Goal: Navigation & Orientation: Find specific page/section

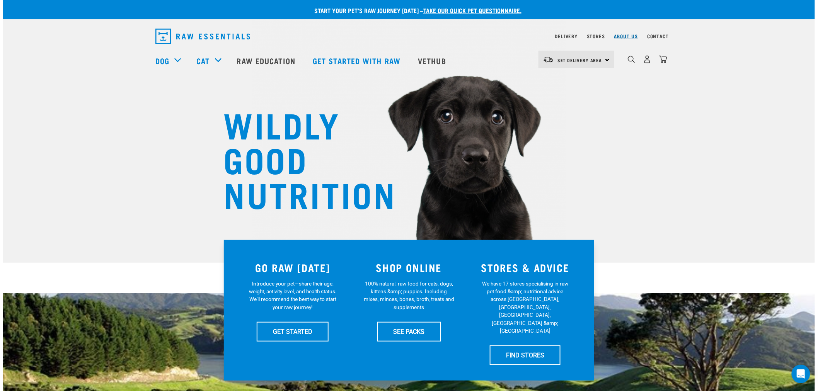
click at [623, 37] on link "About Us" at bounding box center [626, 36] width 24 height 3
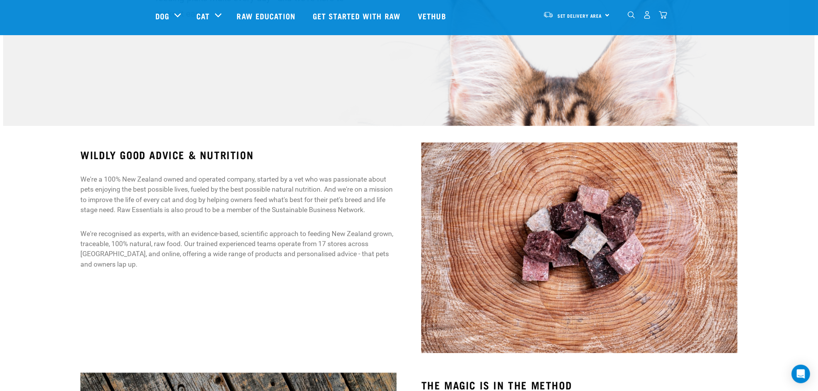
scroll to position [136, 0]
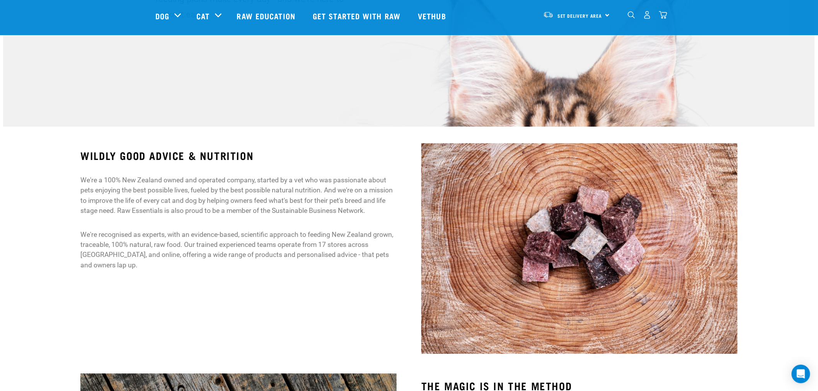
click at [808, 374] on div "Open Intercom Messenger" at bounding box center [801, 374] width 20 height 20
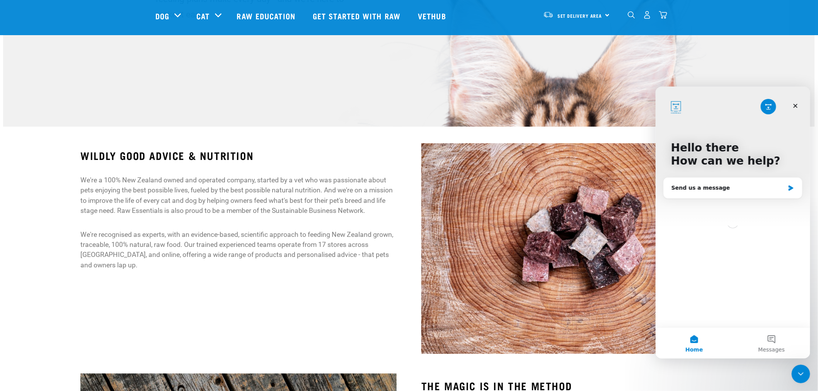
scroll to position [0, 0]
click at [775, 343] on button "Messages" at bounding box center [770, 342] width 77 height 31
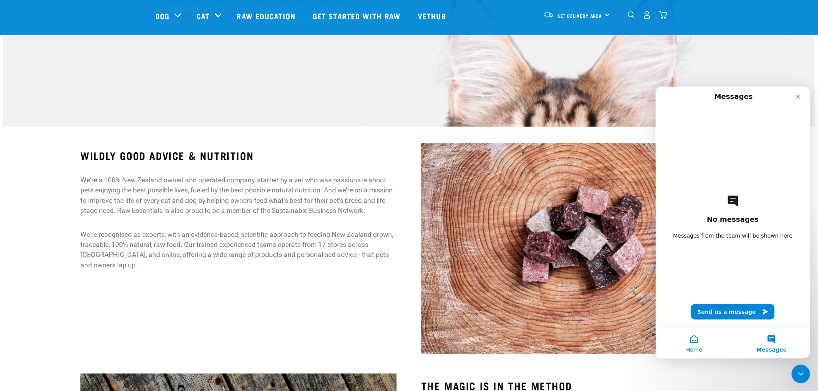
click at [697, 344] on button "Home" at bounding box center [693, 342] width 77 height 31
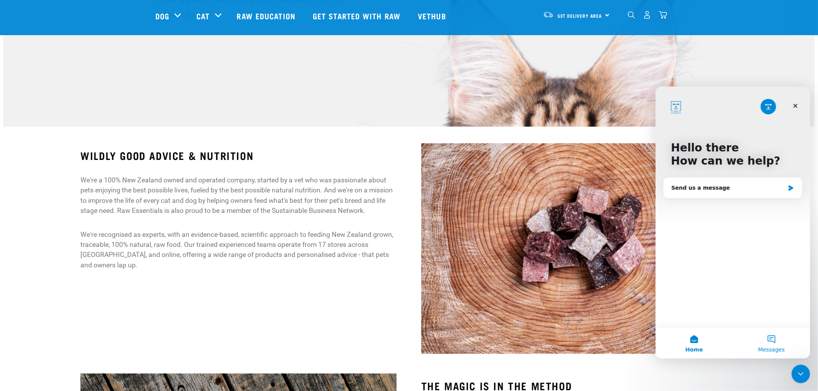
click at [775, 342] on button "Messages" at bounding box center [770, 342] width 77 height 31
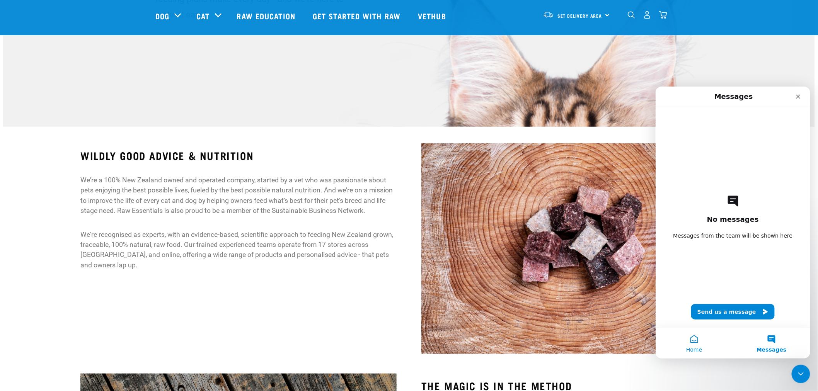
click at [699, 343] on button "Home" at bounding box center [693, 342] width 77 height 31
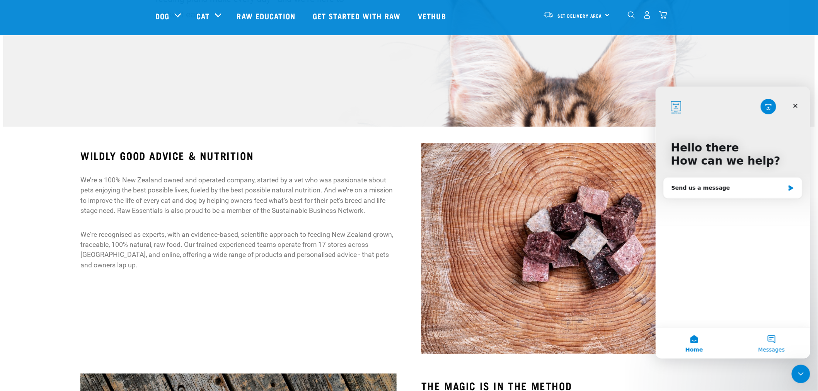
click at [766, 335] on button "Messages" at bounding box center [770, 342] width 77 height 31
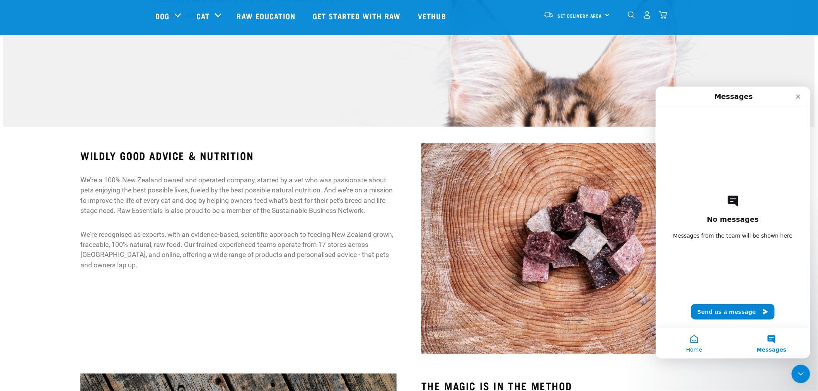
click at [691, 343] on button "Home" at bounding box center [693, 342] width 77 height 31
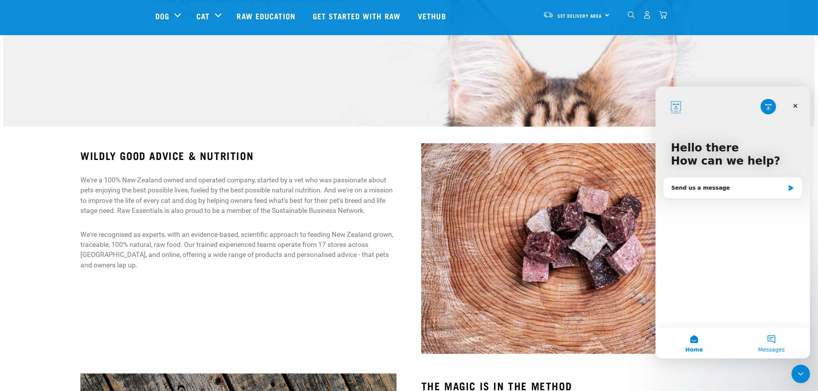
click at [769, 342] on button "Messages" at bounding box center [770, 342] width 77 height 31
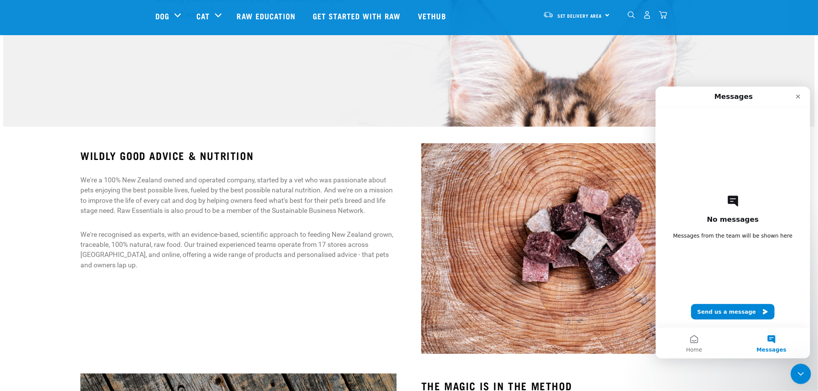
click at [795, 369] on icon "Close Intercom Messenger" at bounding box center [799, 372] width 9 height 9
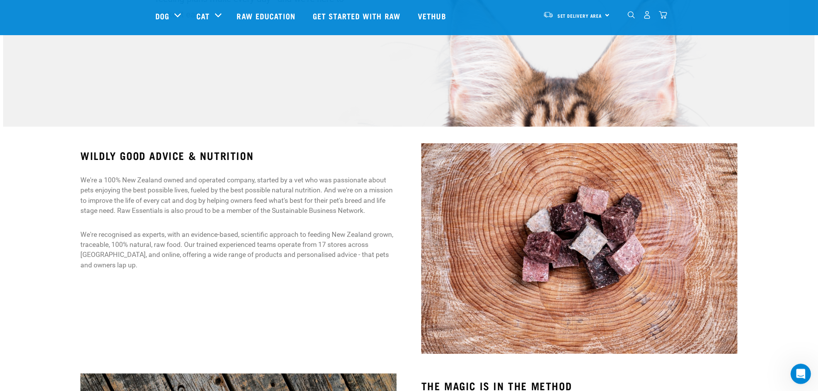
click at [803, 372] on icon "Open Intercom Messenger" at bounding box center [799, 373] width 13 height 13
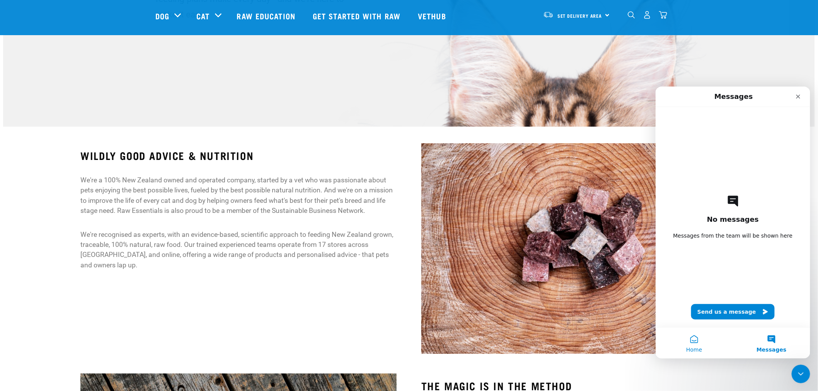
click at [691, 344] on button "Home" at bounding box center [693, 342] width 77 height 31
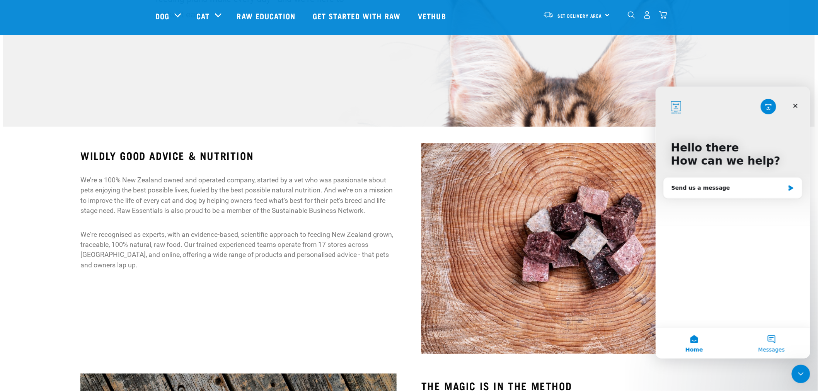
click at [782, 342] on button "Messages" at bounding box center [770, 342] width 77 height 31
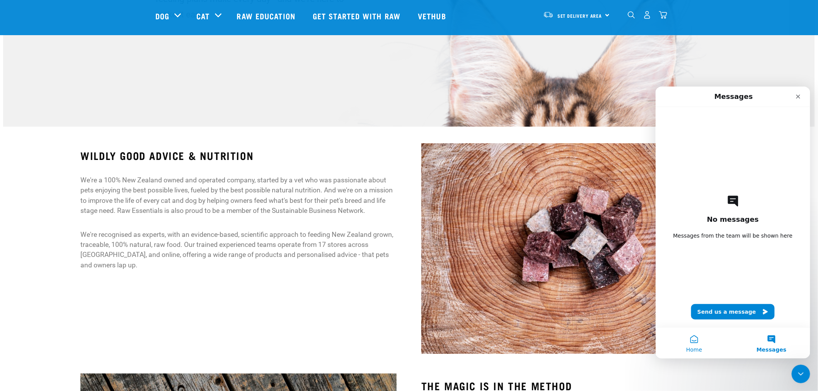
click at [699, 344] on button "Home" at bounding box center [693, 342] width 77 height 31
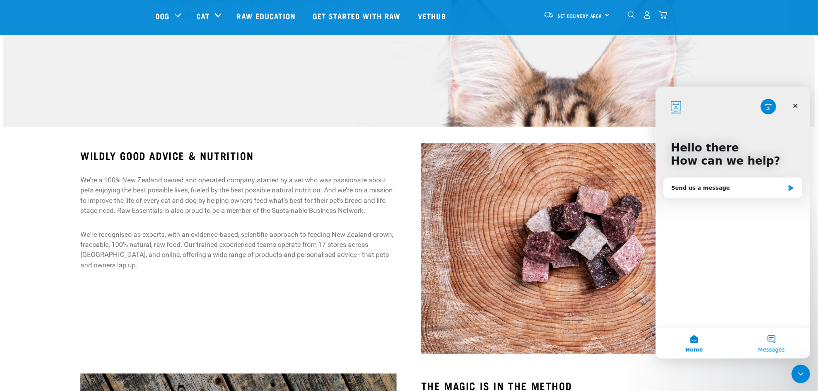
click at [772, 342] on button "Messages" at bounding box center [770, 342] width 77 height 31
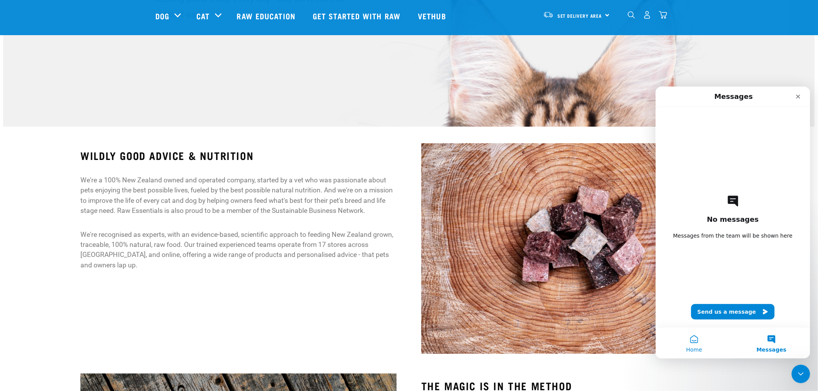
click at [694, 342] on button "Home" at bounding box center [693, 342] width 77 height 31
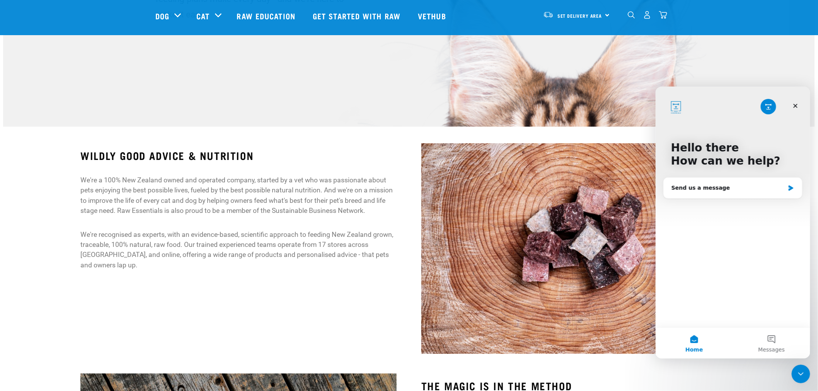
click at [328, 203] on p "We're a 100% New Zealand owned and operated company, started by a vet who was p…" at bounding box center [238, 195] width 316 height 41
click at [796, 108] on icon "Close" at bounding box center [795, 105] width 6 height 6
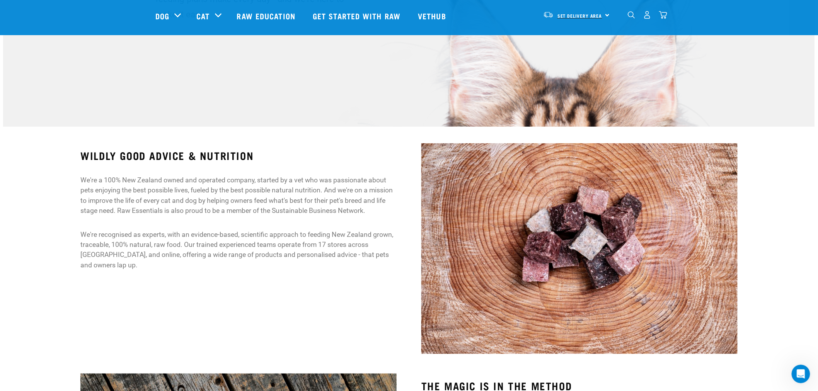
click at [576, 16] on span "Set Delivery Area" at bounding box center [579, 15] width 45 height 3
click at [569, 33] on link "[GEOGRAPHIC_DATA]" at bounding box center [575, 36] width 74 height 17
